Goal: Feedback & Contribution: Leave review/rating

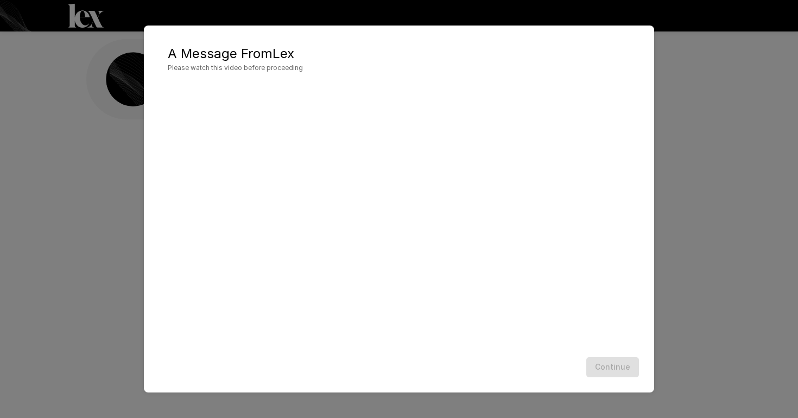
scroll to position [1, 0]
click at [608, 371] on div "Continue" at bounding box center [399, 367] width 489 height 29
click at [607, 368] on div "Continue" at bounding box center [399, 367] width 489 height 29
click at [599, 373] on button "Continue" at bounding box center [612, 367] width 53 height 20
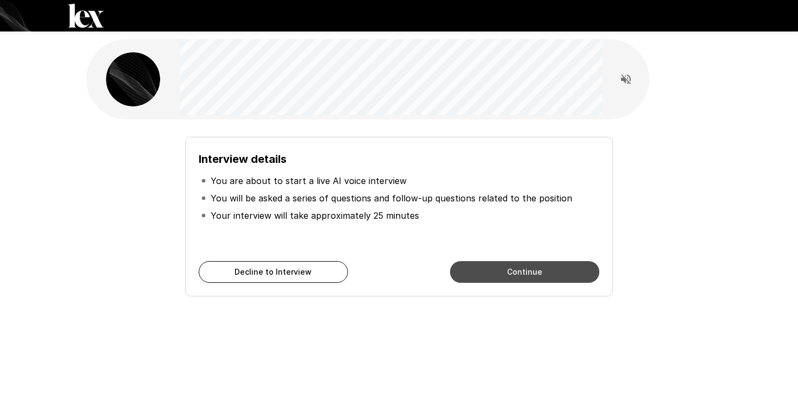
click at [532, 268] on button "Continue" at bounding box center [524, 272] width 149 height 22
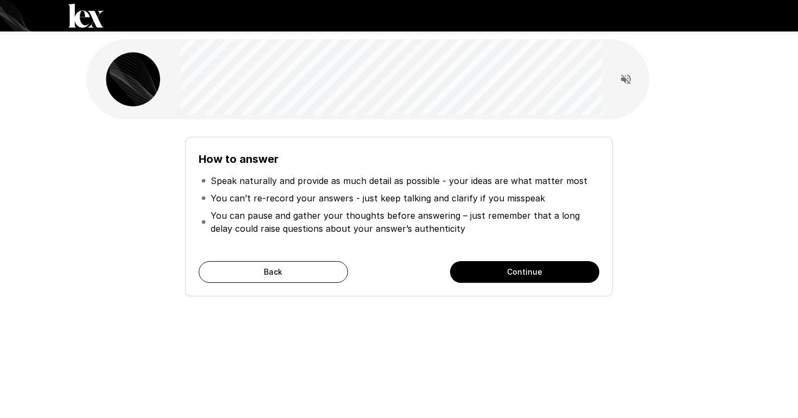
click at [534, 275] on button "Continue" at bounding box center [524, 272] width 149 height 22
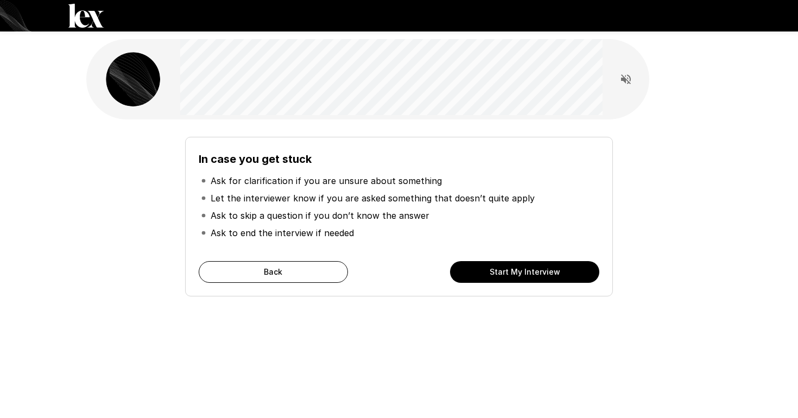
click at [534, 277] on button "Start My Interview" at bounding box center [524, 272] width 149 height 22
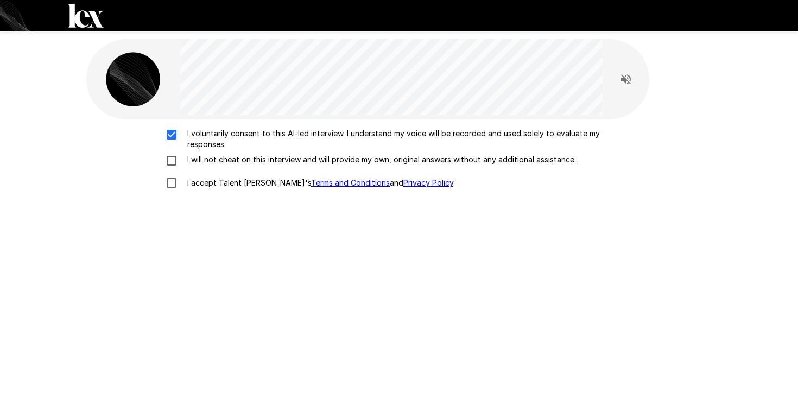
click at [169, 145] on label "I voluntarily consent to this AI-led interview. I understand my voice will be r…" at bounding box center [399, 139] width 478 height 22
click at [169, 152] on div "I voluntarily consent to this AI-led interview. I understand my voice will be r…" at bounding box center [399, 161] width 617 height 66
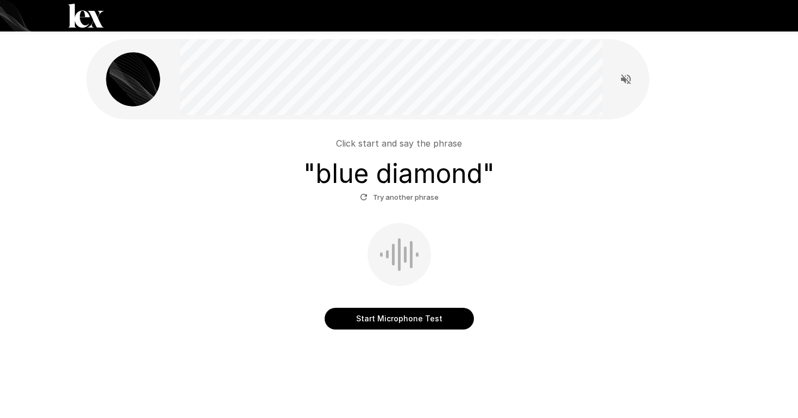
click at [398, 319] on button "Start Microphone Test" at bounding box center [399, 319] width 149 height 22
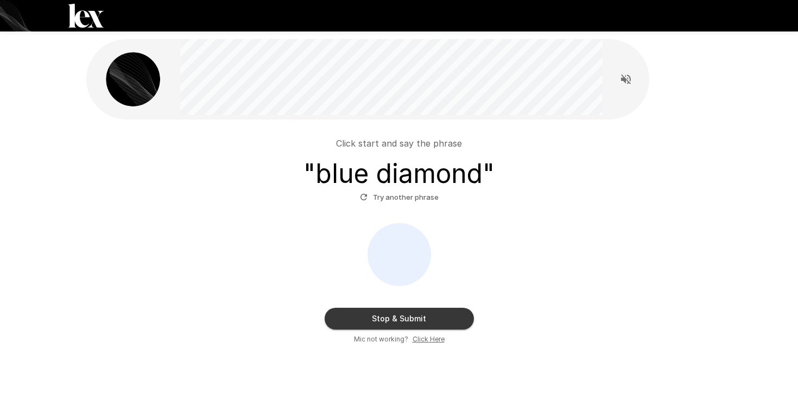
click at [518, 279] on div "Stop & Submit Mic not working? Click Here" at bounding box center [399, 284] width 617 height 122
click at [427, 323] on button "Stop & Submit" at bounding box center [399, 319] width 149 height 22
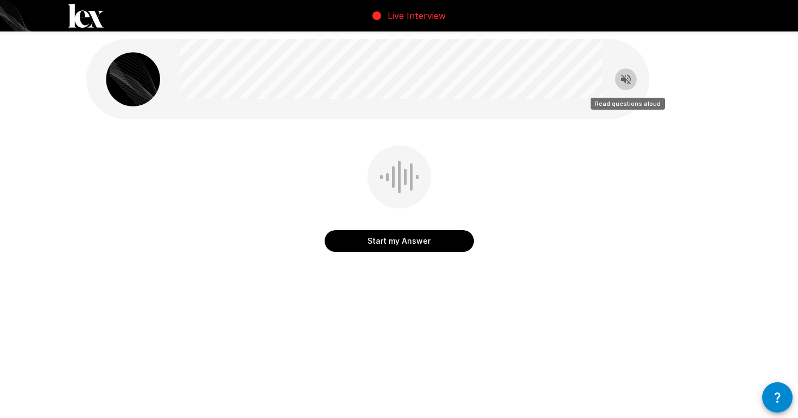
click at [629, 75] on icon "Read questions aloud" at bounding box center [626, 79] width 13 height 13
click at [773, 403] on icon "button" at bounding box center [777, 397] width 13 height 13
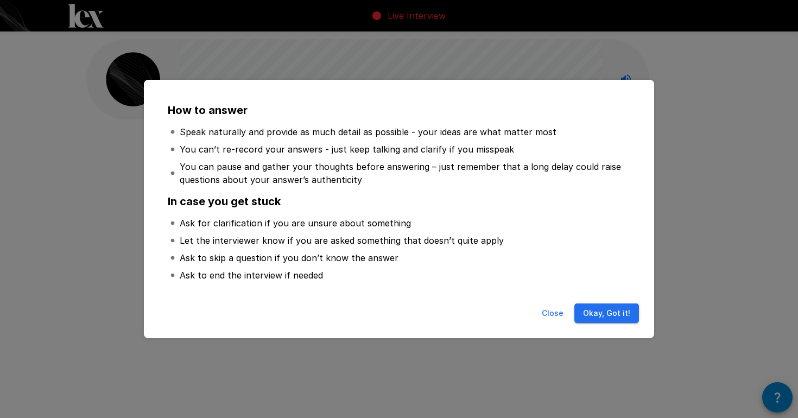
click at [593, 321] on button "Okay, Got it!" at bounding box center [607, 314] width 65 height 20
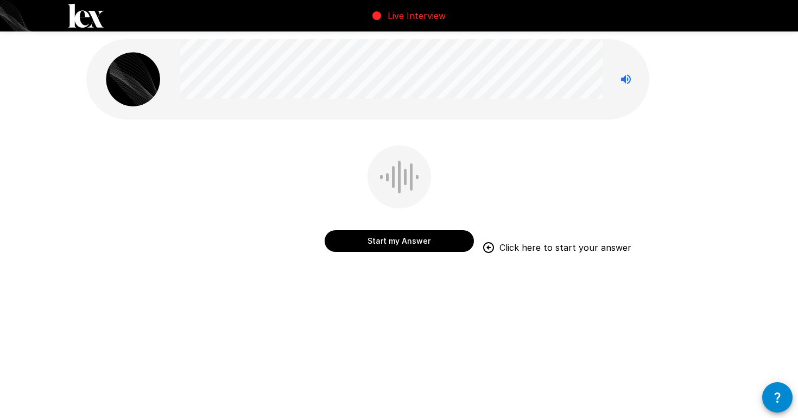
click at [422, 245] on button "Start my Answer" at bounding box center [399, 241] width 149 height 22
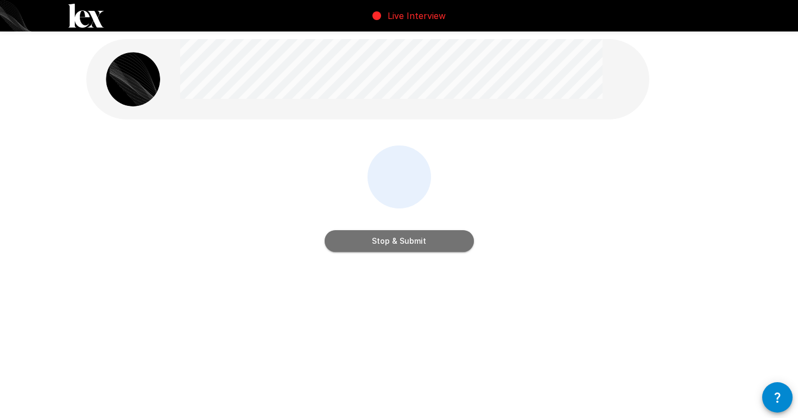
click at [422, 245] on button "Stop & Submit" at bounding box center [399, 241] width 149 height 22
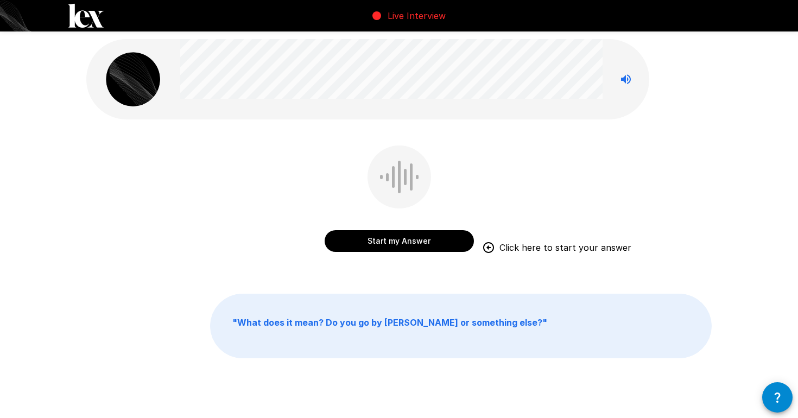
click at [418, 245] on button "Start my Answer" at bounding box center [399, 241] width 149 height 22
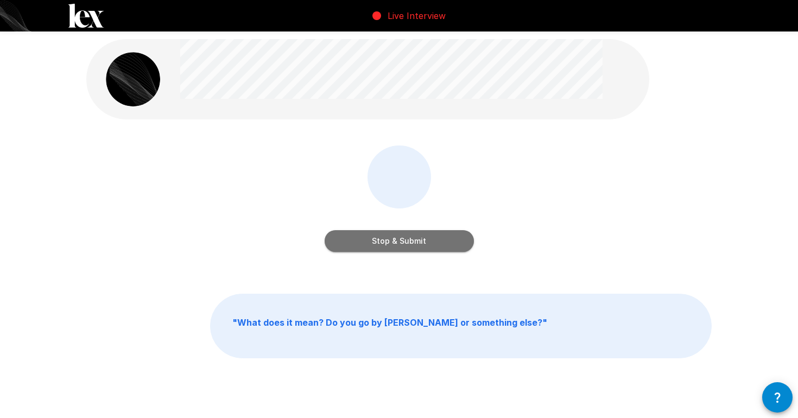
click at [417, 244] on button "Stop & Submit" at bounding box center [399, 241] width 149 height 22
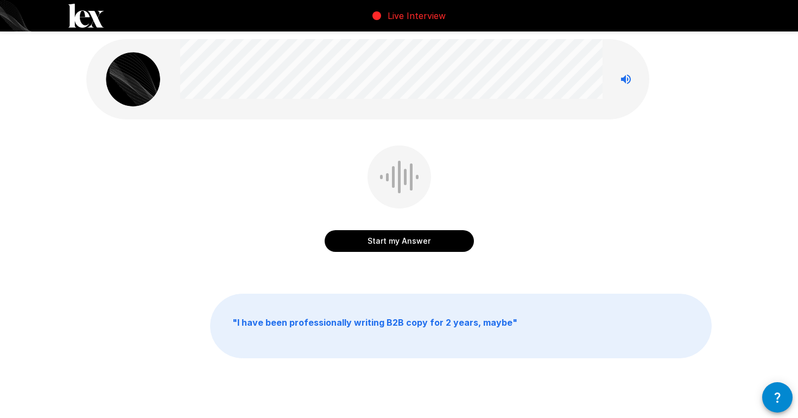
click at [417, 244] on button "Start my Answer" at bounding box center [399, 241] width 149 height 22
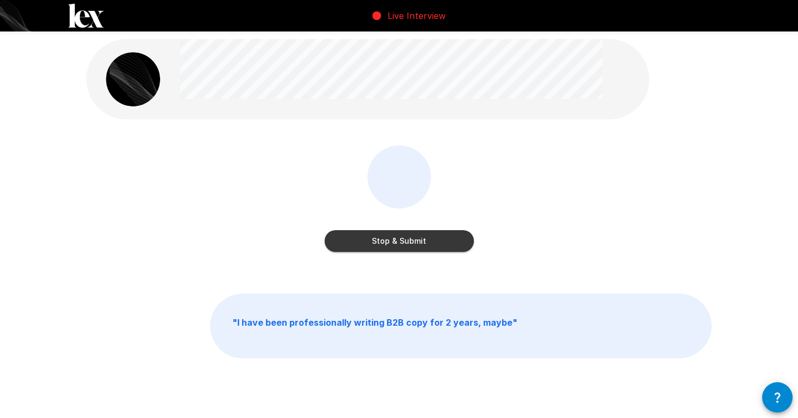
click at [417, 244] on button "Stop & Submit" at bounding box center [399, 241] width 149 height 22
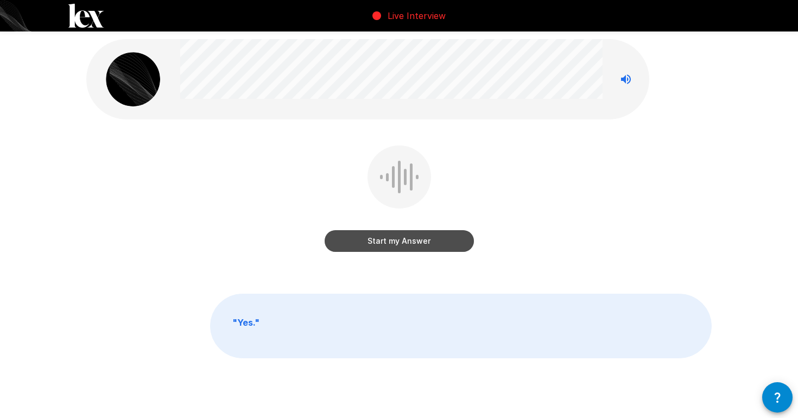
click at [413, 245] on button "Start my Answer" at bounding box center [399, 241] width 149 height 22
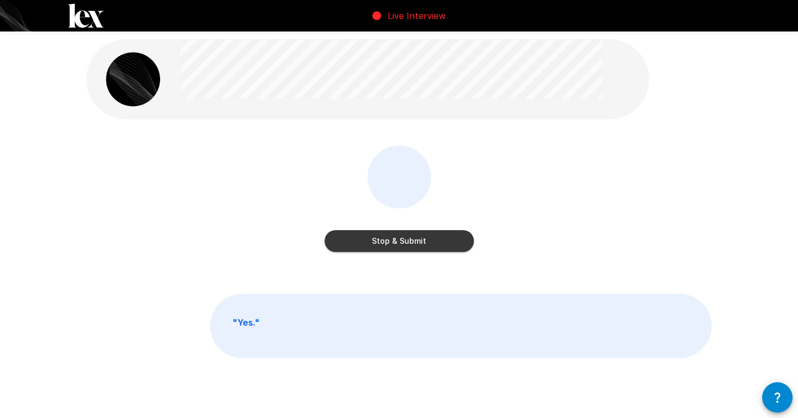
click at [398, 244] on button "Stop & Submit" at bounding box center [399, 241] width 149 height 22
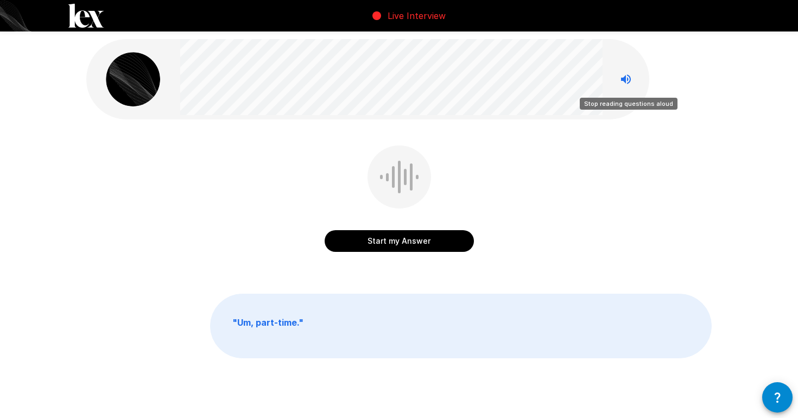
click at [624, 83] on icon "Stop reading questions aloud" at bounding box center [626, 79] width 13 height 13
click at [432, 250] on button "Start my Answer" at bounding box center [399, 241] width 149 height 22
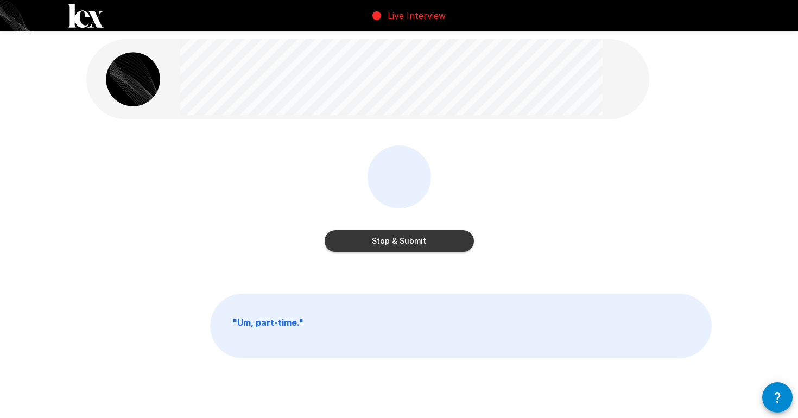
click at [446, 243] on button "Stop & Submit" at bounding box center [399, 241] width 149 height 22
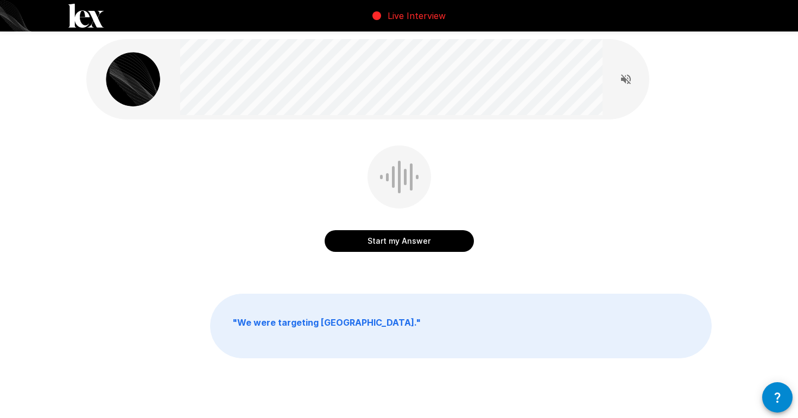
click at [432, 248] on button "Start my Answer" at bounding box center [399, 241] width 149 height 22
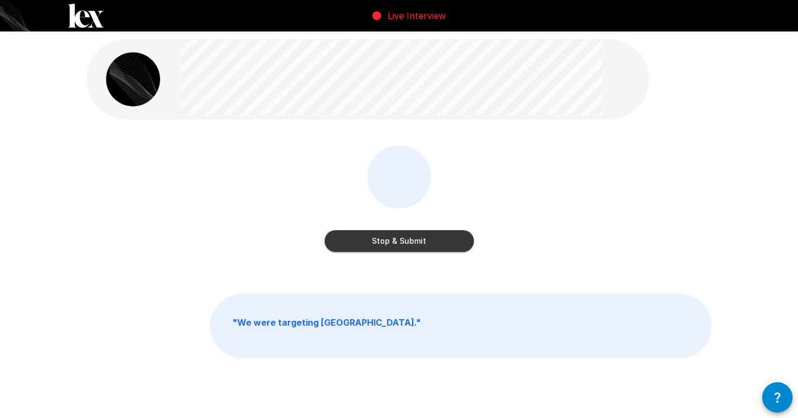
click at [432, 248] on button "Stop & Submit" at bounding box center [399, 241] width 149 height 22
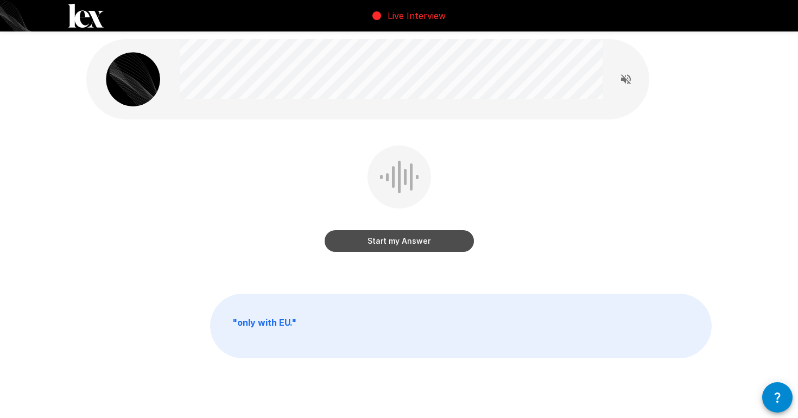
click at [432, 248] on button "Start my Answer" at bounding box center [399, 241] width 149 height 22
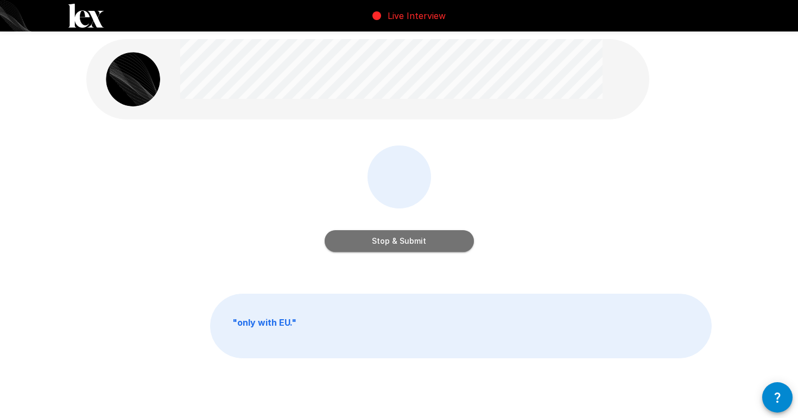
click at [432, 248] on button "Stop & Submit" at bounding box center [399, 241] width 149 height 22
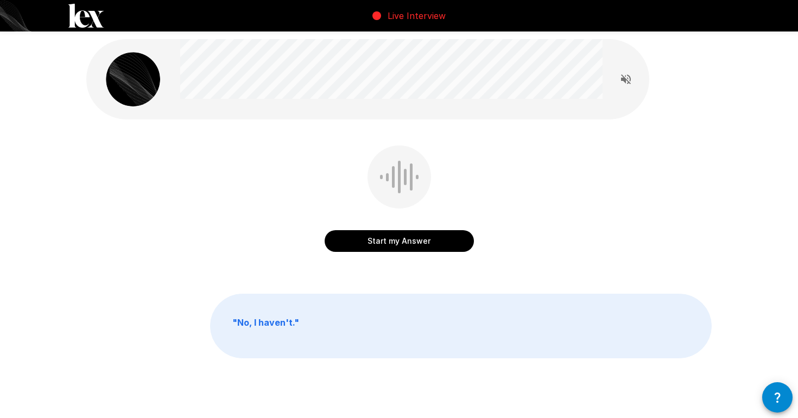
click at [432, 248] on button "Start my Answer" at bounding box center [399, 241] width 149 height 22
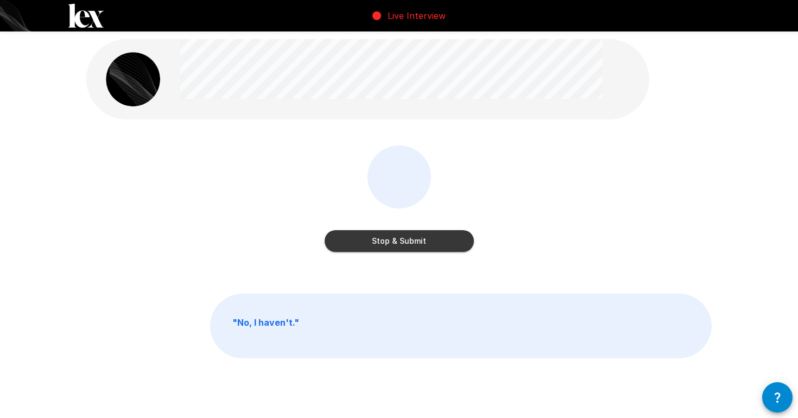
click at [432, 248] on button "Stop & Submit" at bounding box center [399, 241] width 149 height 22
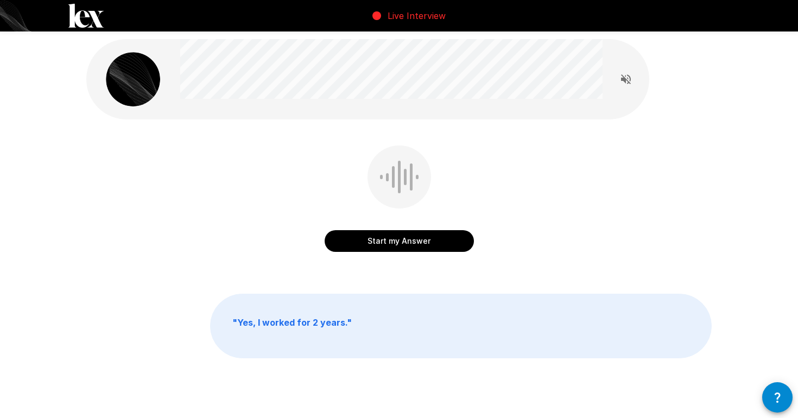
click at [432, 248] on button "Start my Answer" at bounding box center [399, 241] width 149 height 22
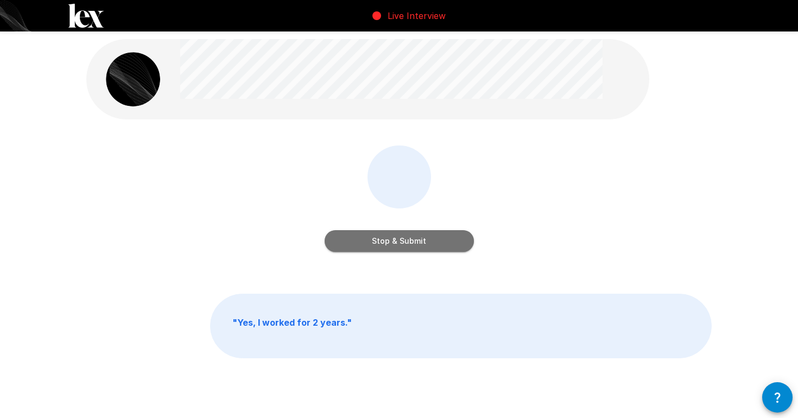
click at [430, 246] on button "Stop & Submit" at bounding box center [399, 241] width 149 height 22
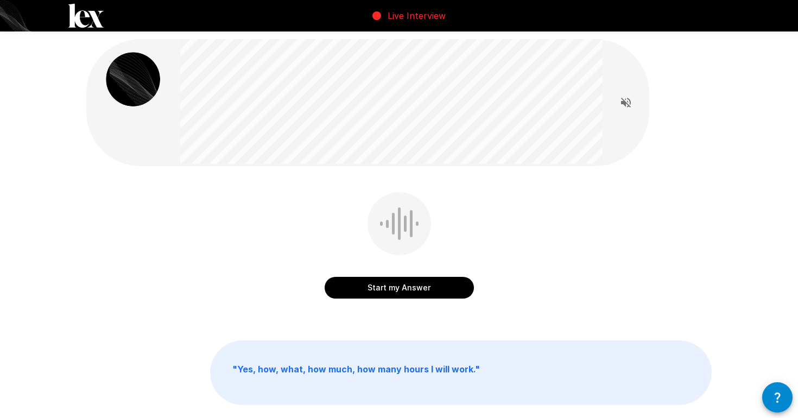
scroll to position [2, 0]
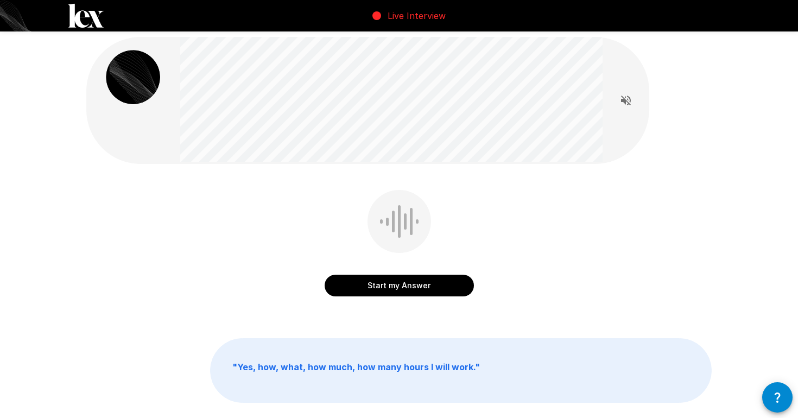
click at [426, 286] on button "Start my Answer" at bounding box center [399, 286] width 149 height 22
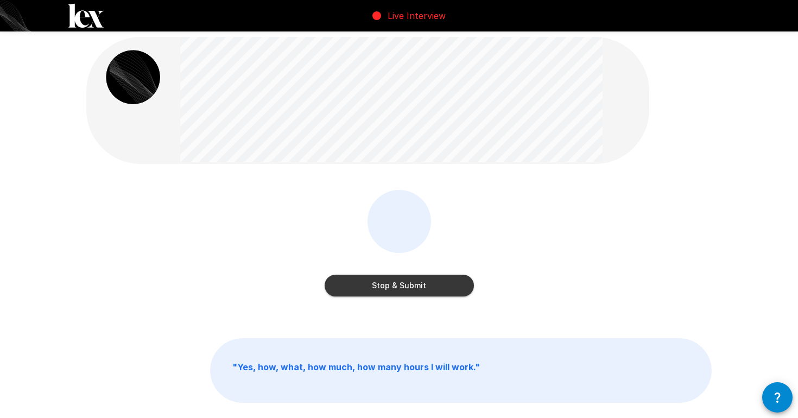
scroll to position [73, 0]
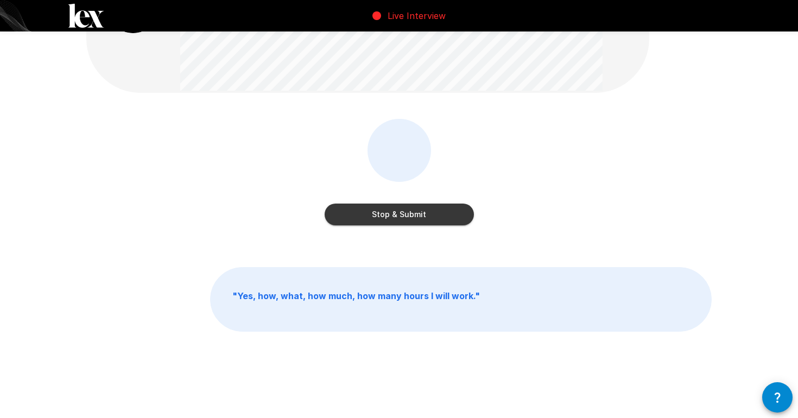
click at [409, 217] on button "Stop & Submit" at bounding box center [399, 215] width 149 height 22
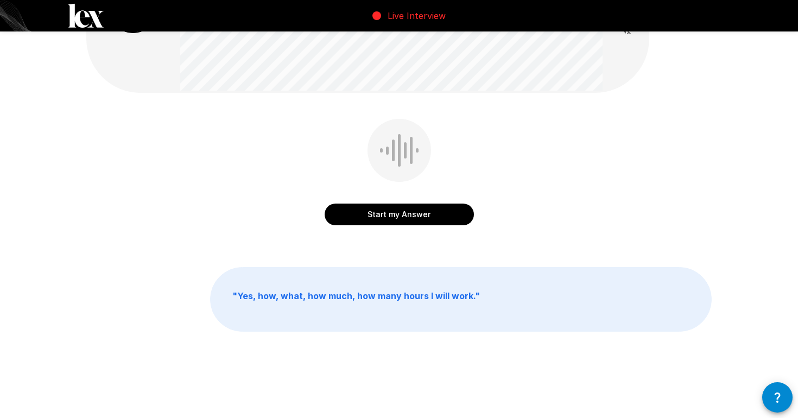
scroll to position [0, 0]
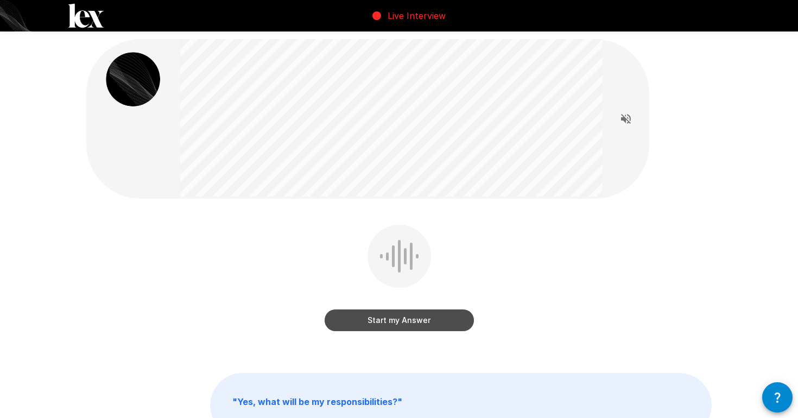
click at [408, 321] on button "Start my Answer" at bounding box center [399, 321] width 149 height 22
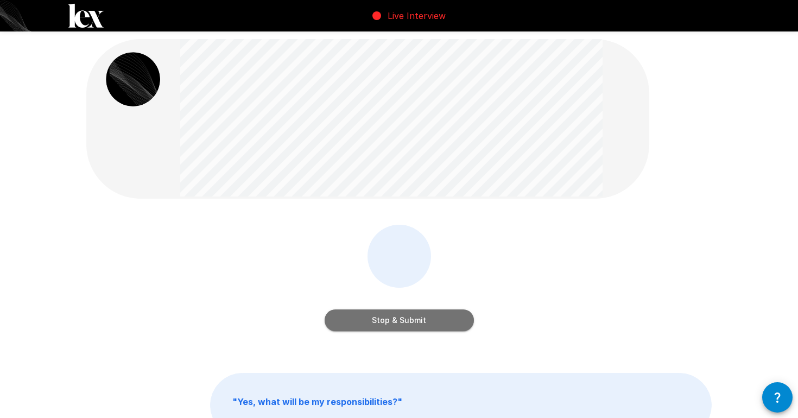
click at [418, 323] on button "Stop & Submit" at bounding box center [399, 321] width 149 height 22
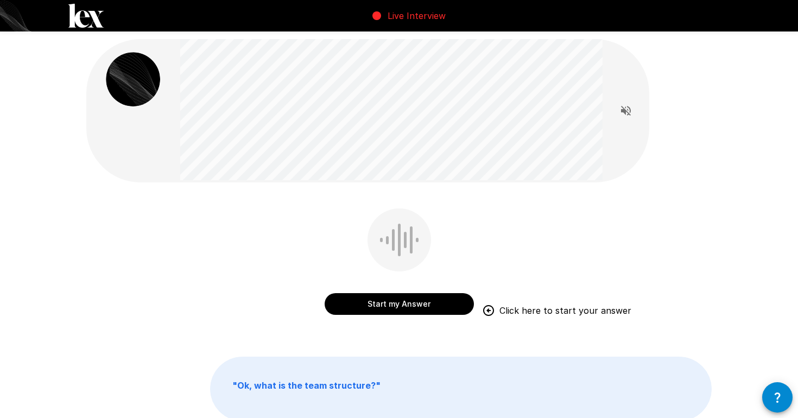
click at [398, 308] on button "Start my Answer" at bounding box center [399, 304] width 149 height 22
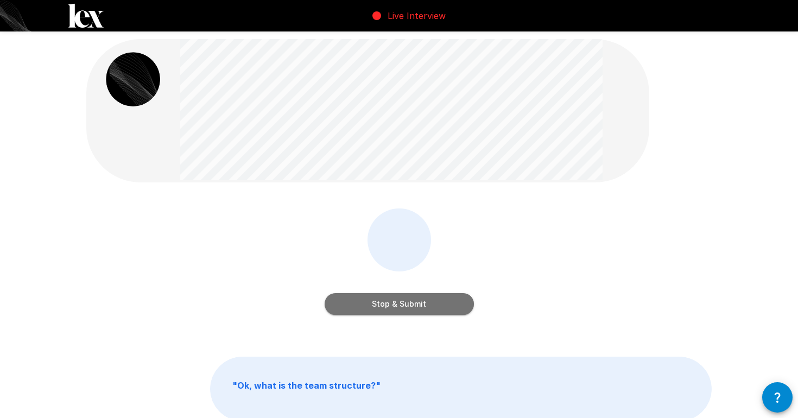
click at [407, 299] on button "Stop & Submit" at bounding box center [399, 304] width 149 height 22
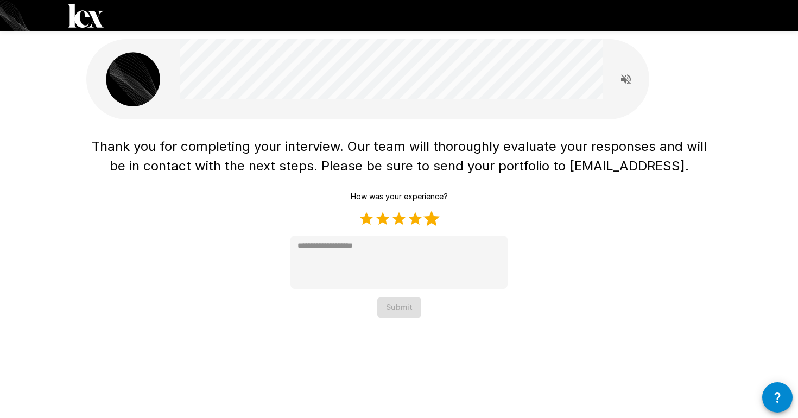
click at [433, 221] on label "5 Stars" at bounding box center [432, 219] width 16 height 16
type textarea "*"
click at [395, 313] on button "Submit" at bounding box center [399, 308] width 44 height 20
